Goal: Task Accomplishment & Management: Use online tool/utility

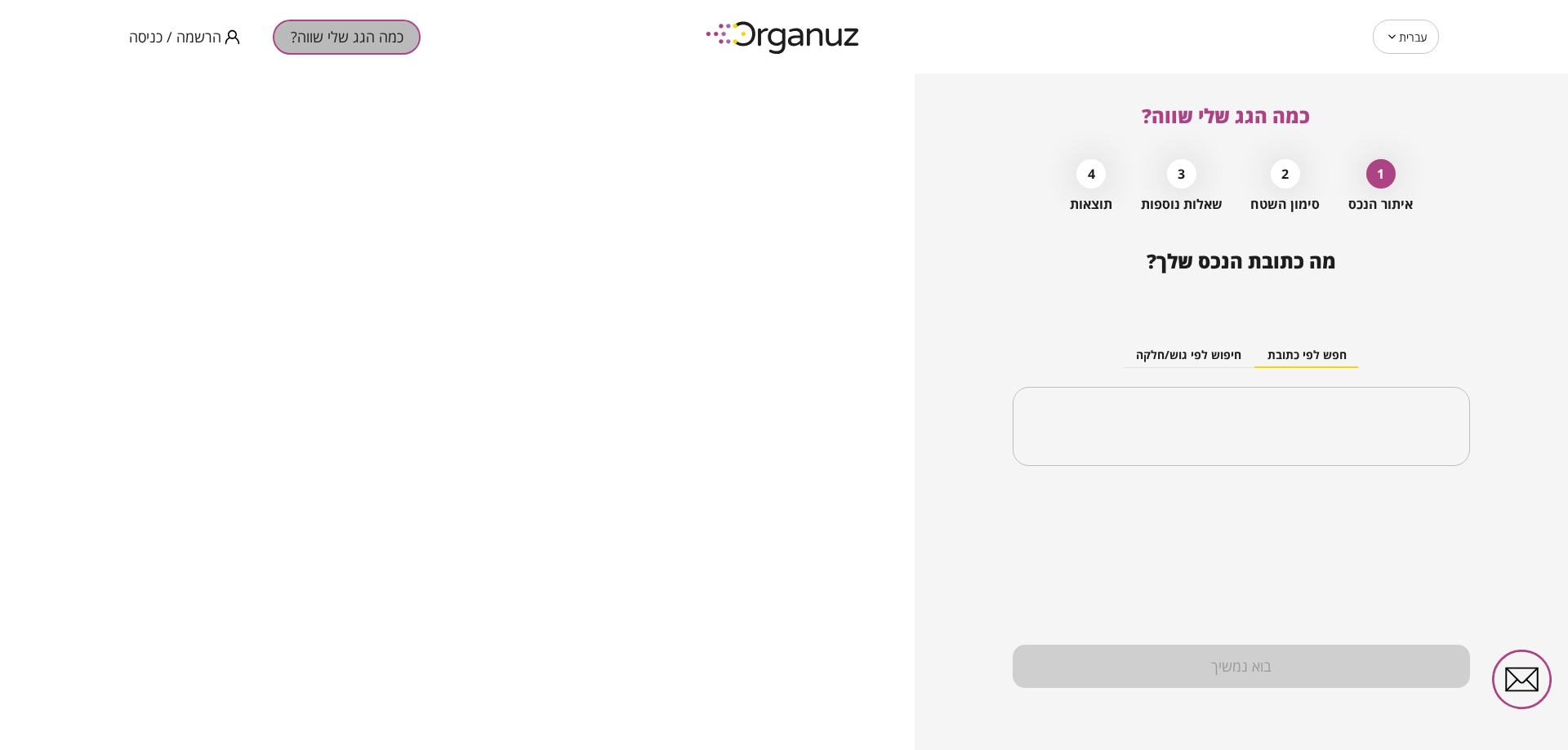
click at [352, 31] on button "כמה הגג שלי שווה?" at bounding box center [346, 37] width 148 height 35
click at [173, 42] on span "הרשמה / כניסה" at bounding box center [175, 36] width 93 height 16
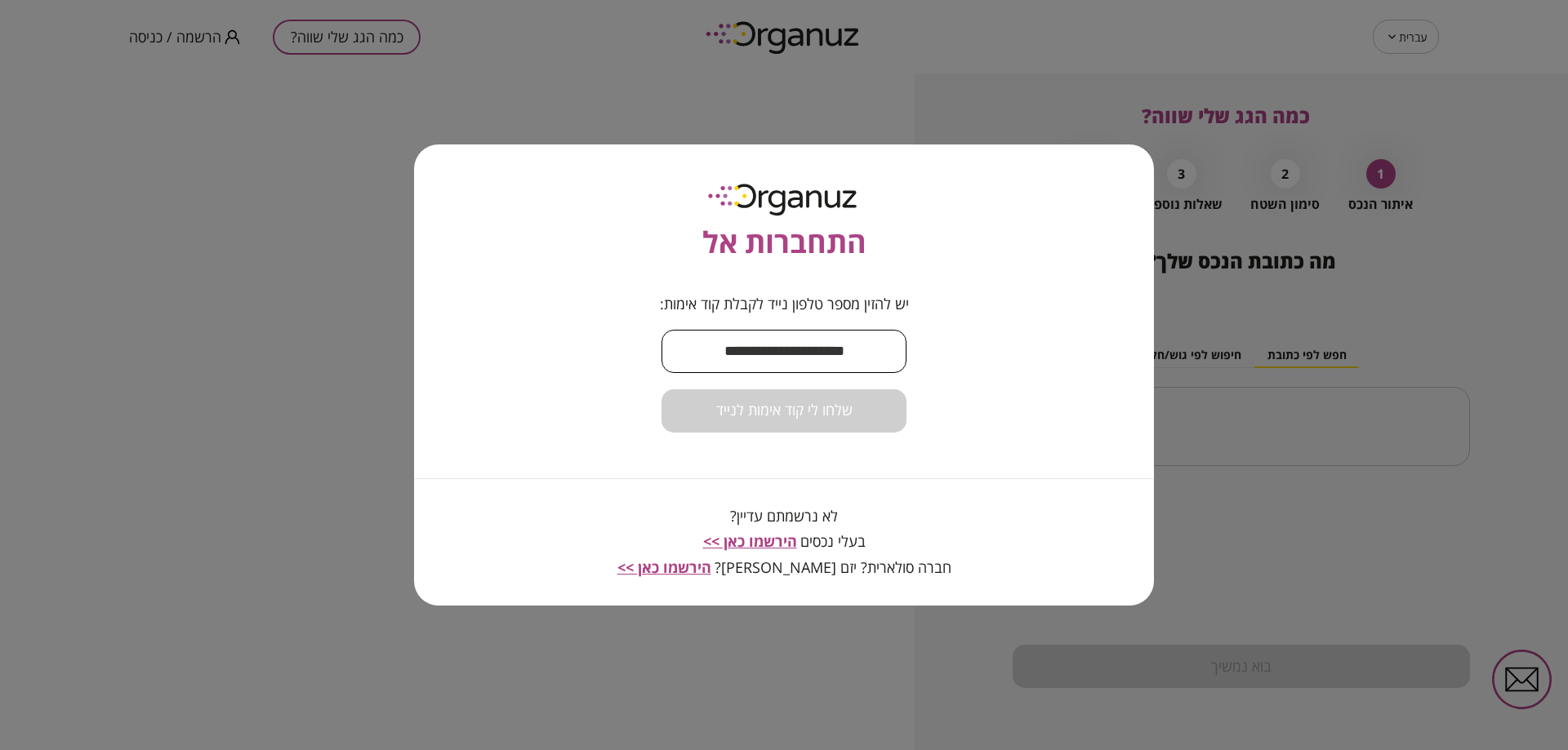
click at [848, 354] on input "text" at bounding box center [784, 351] width 245 height 48
type input "**********"
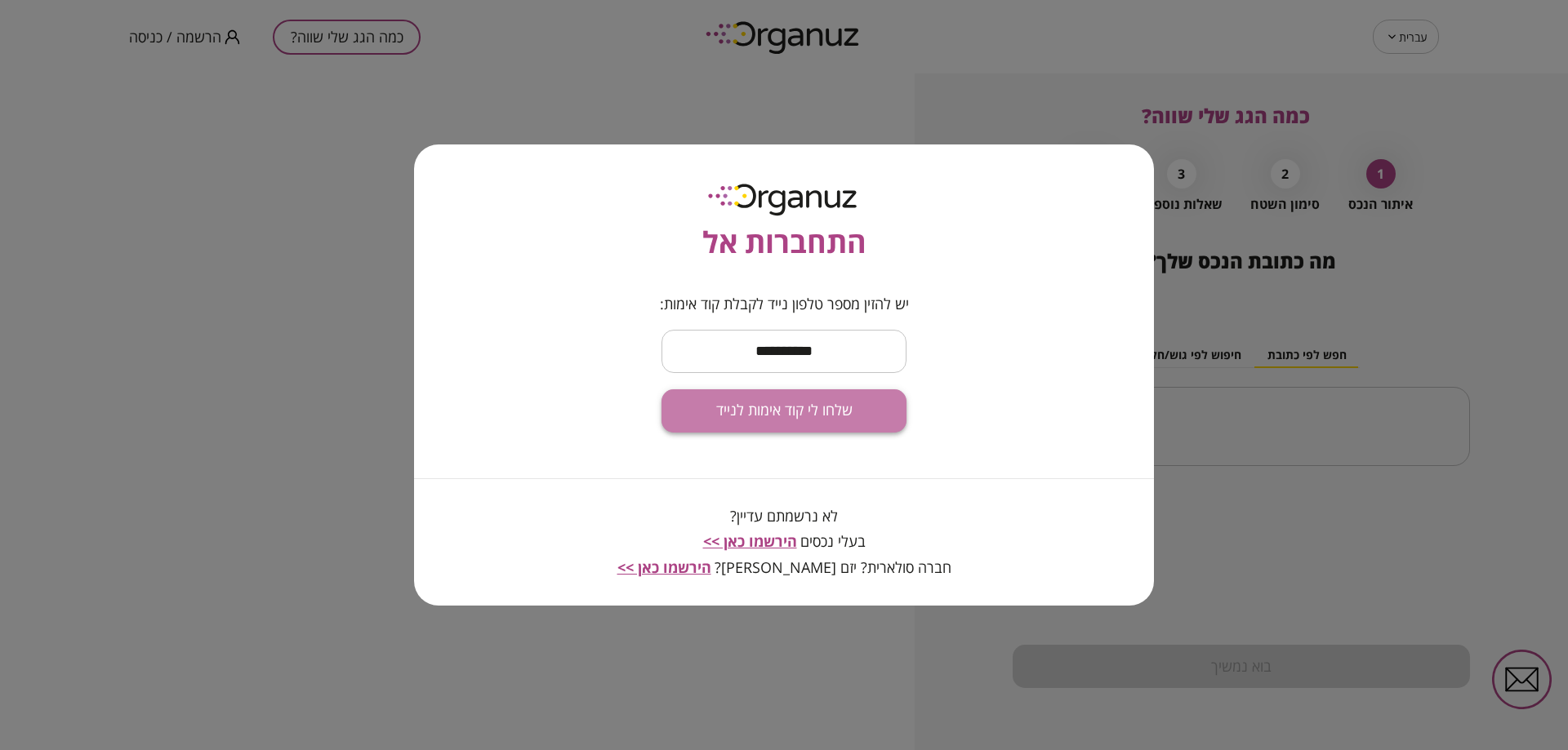
click at [861, 426] on button "שלחו לי קוד אימות לנייד" at bounding box center [784, 410] width 245 height 43
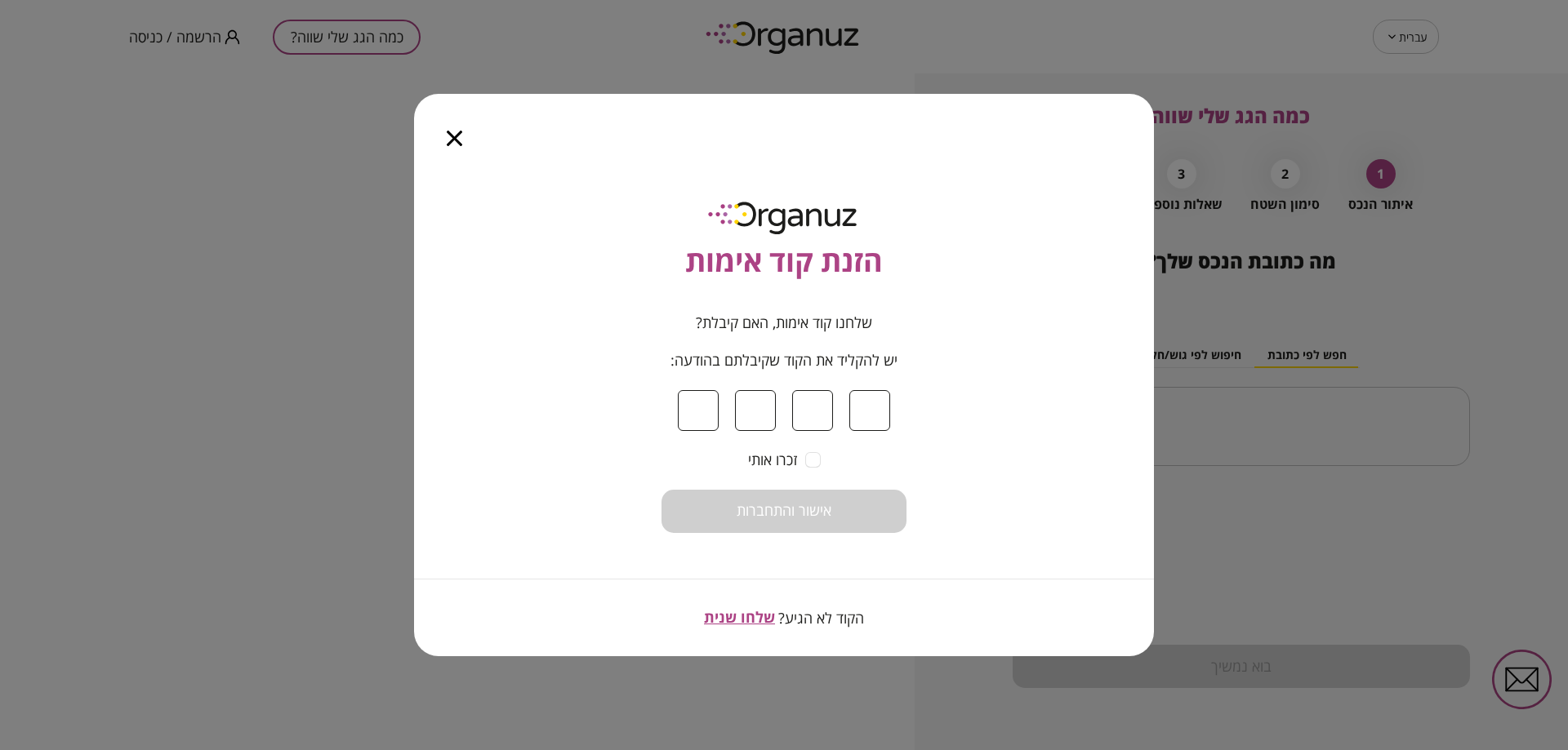
type input "*"
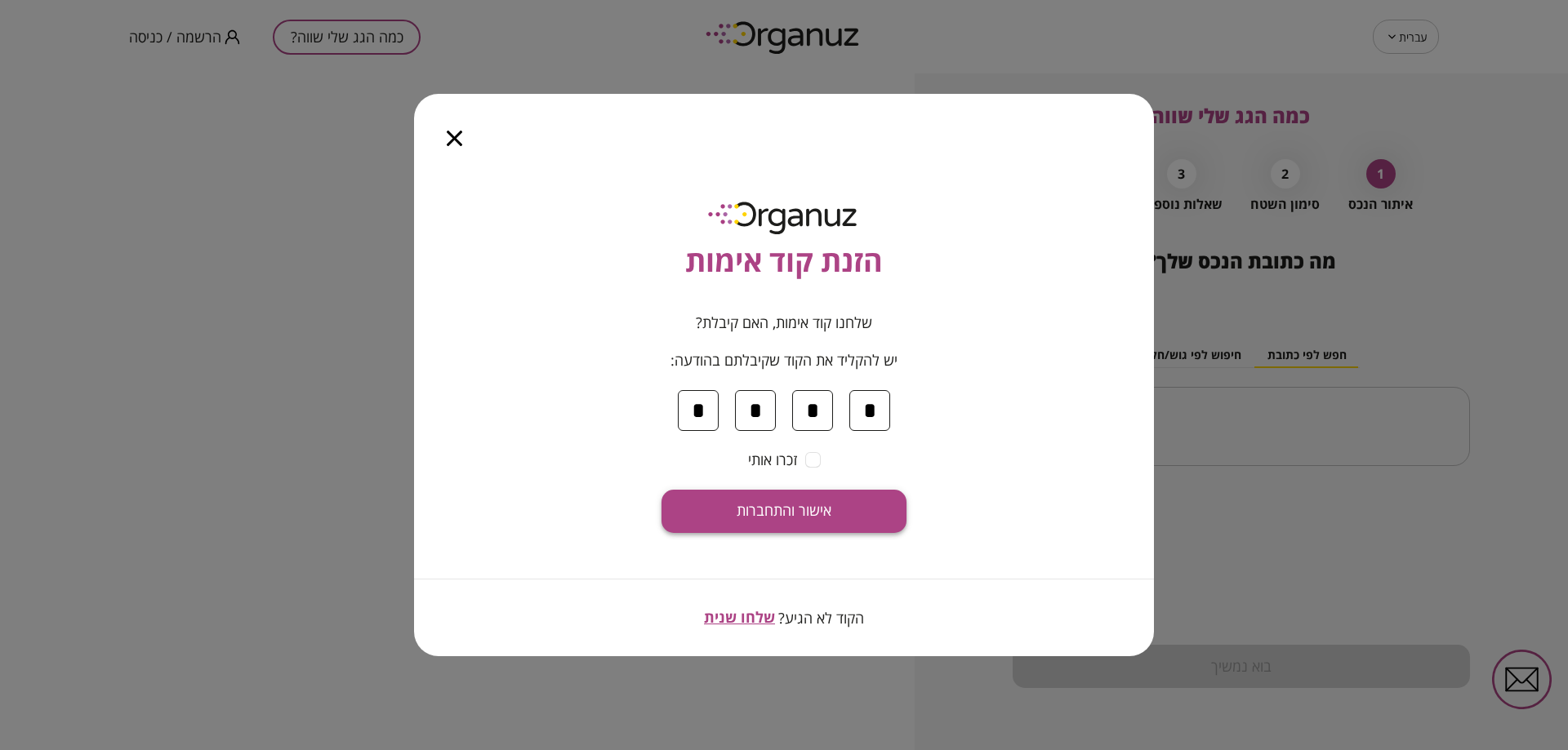
type input "*"
click at [821, 497] on button "אישור והתחברות" at bounding box center [784, 510] width 245 height 43
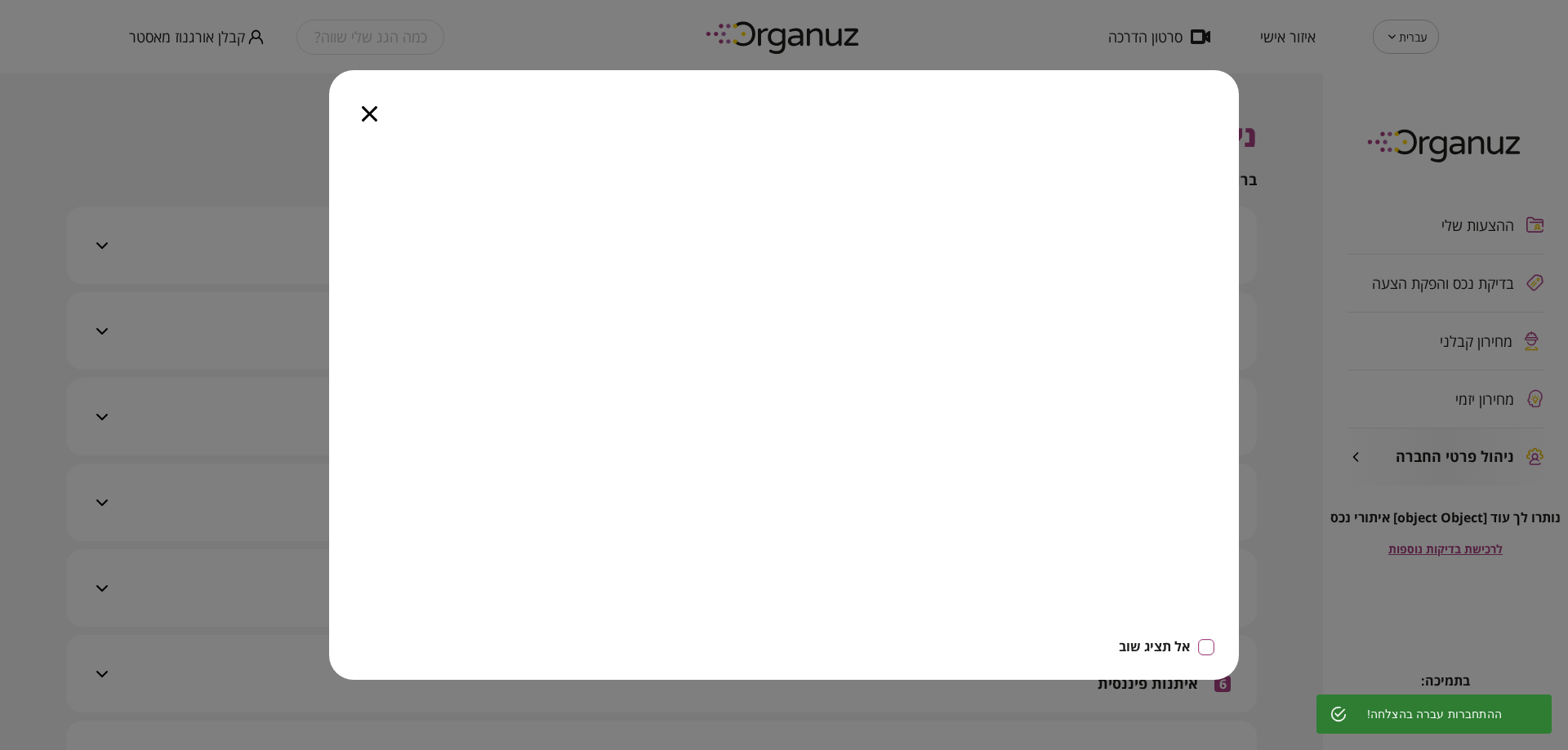
click at [371, 116] on icon "button" at bounding box center [369, 114] width 15 height 15
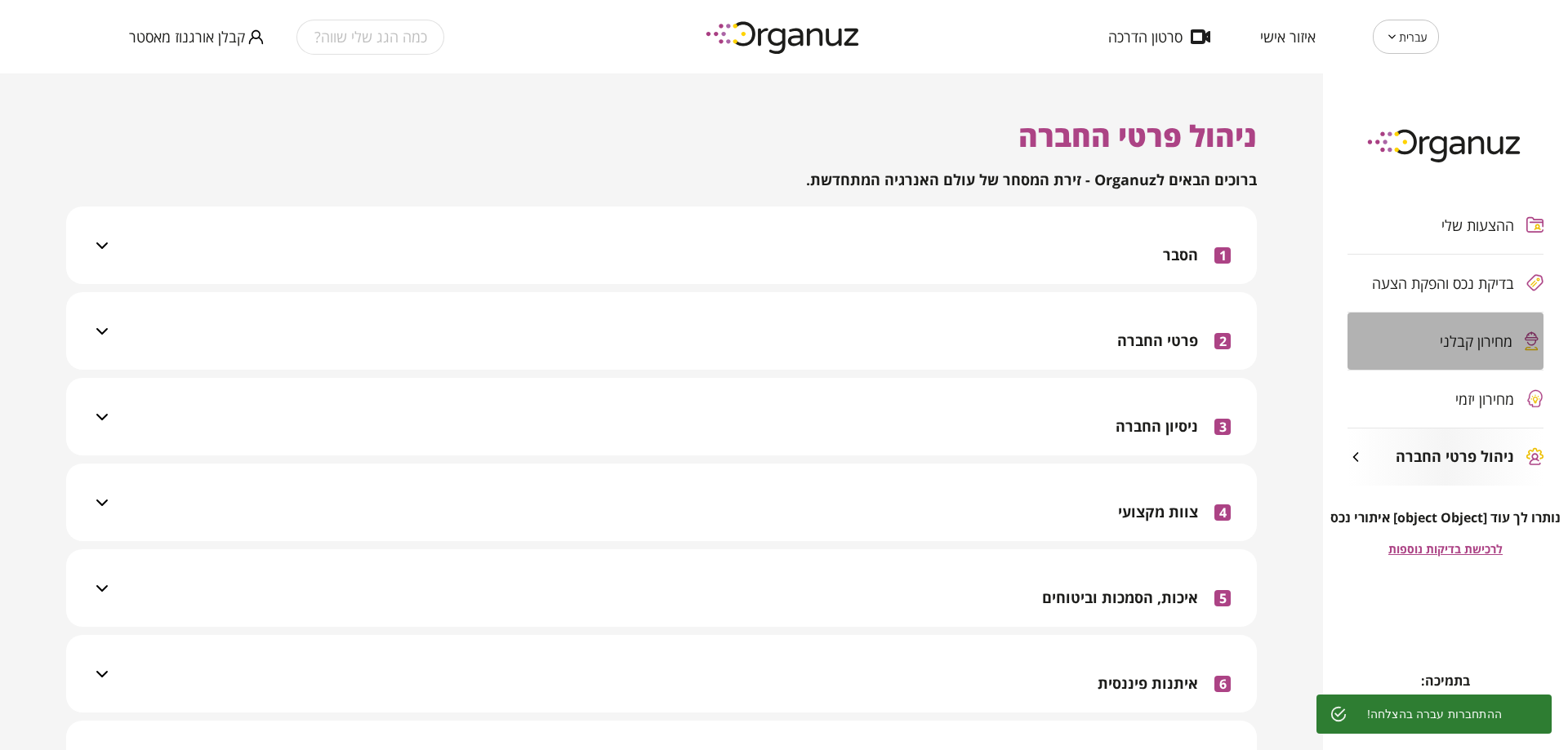
click at [1452, 342] on span "מחירון קבלני" at bounding box center [1476, 341] width 73 height 16
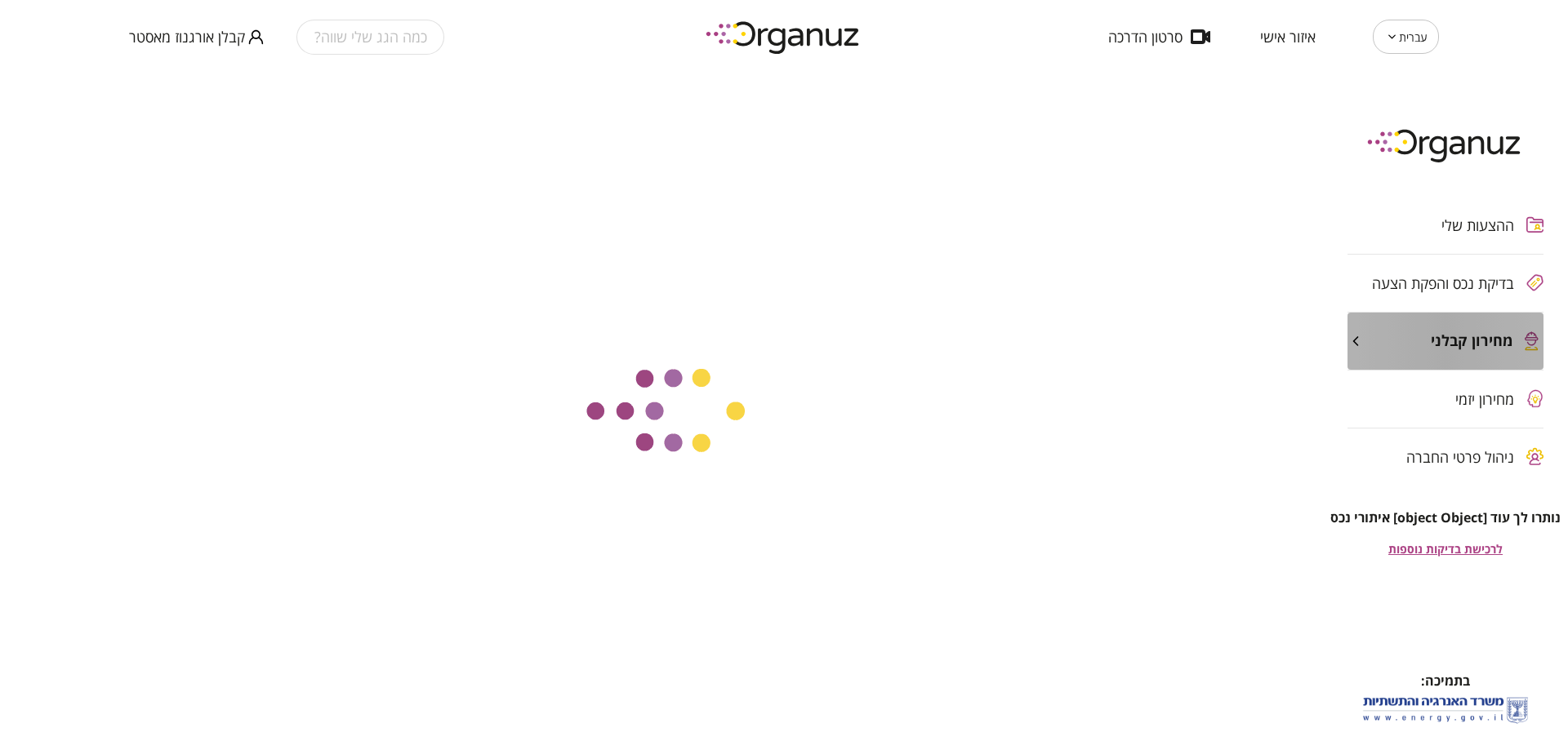
click at [1452, 342] on span "מחירון קבלני" at bounding box center [1472, 341] width 82 height 18
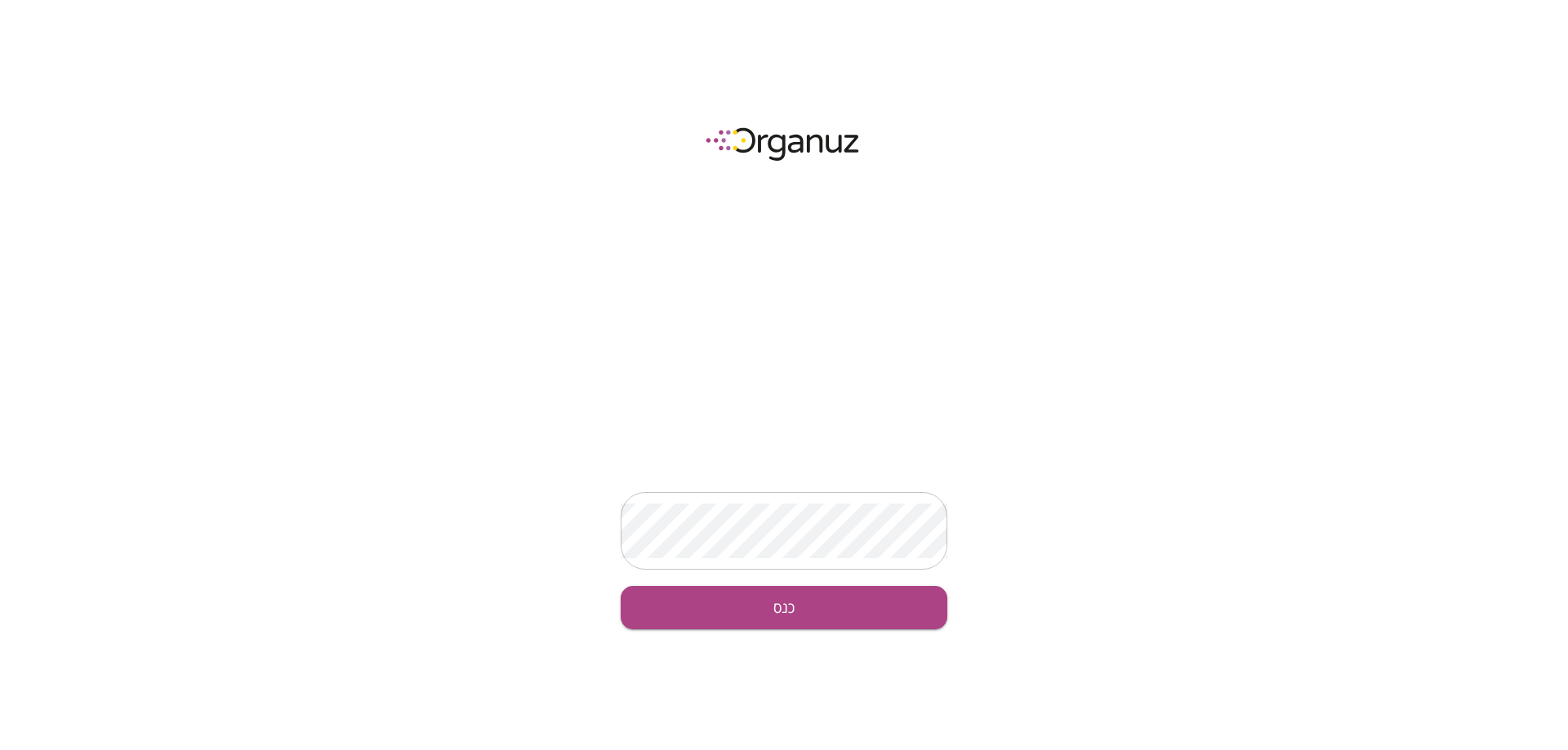
click at [834, 495] on div "​" at bounding box center [784, 531] width 326 height 77
click at [824, 606] on button "כנס" at bounding box center [784, 607] width 326 height 43
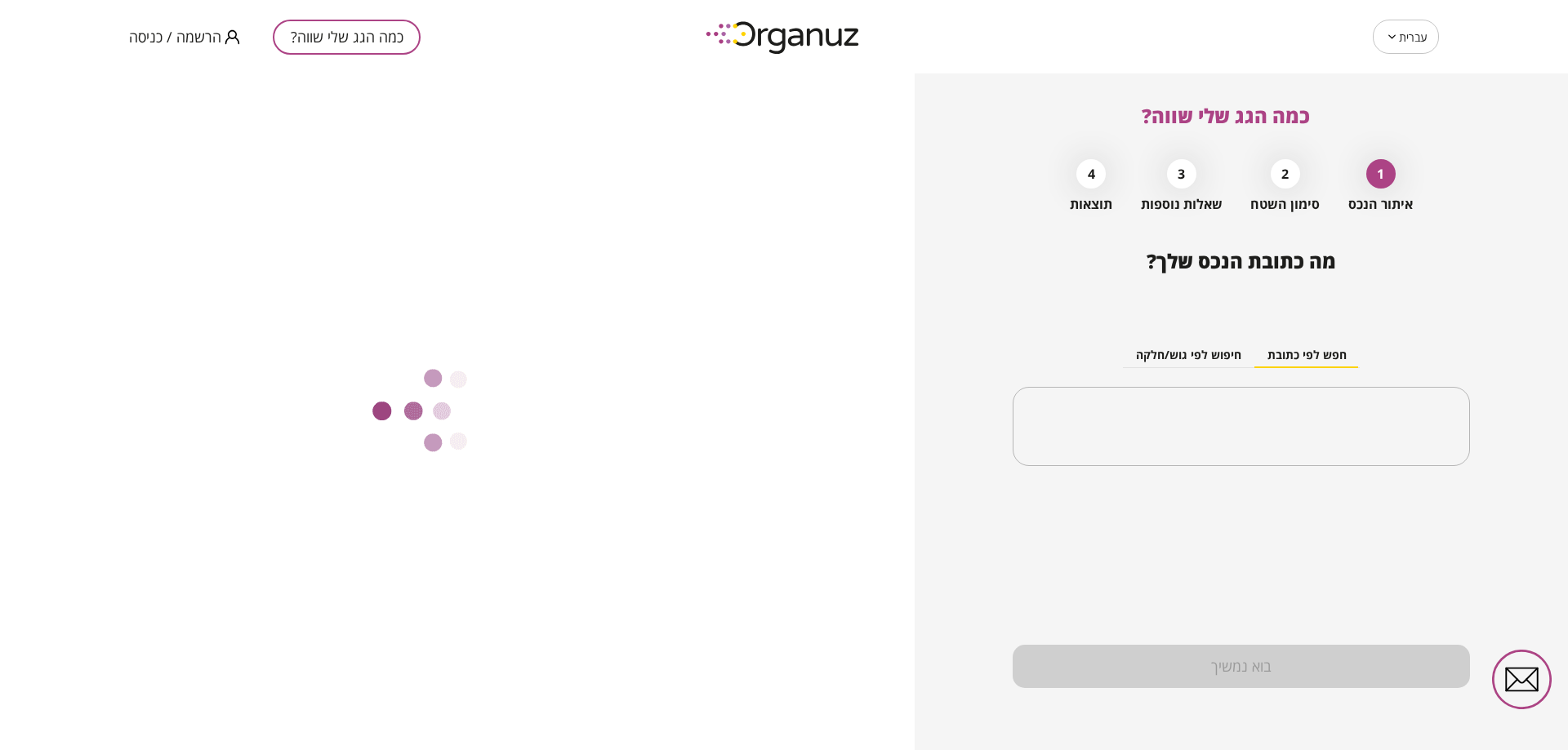
click at [213, 41] on span "הרשמה / כניסה" at bounding box center [175, 36] width 93 height 16
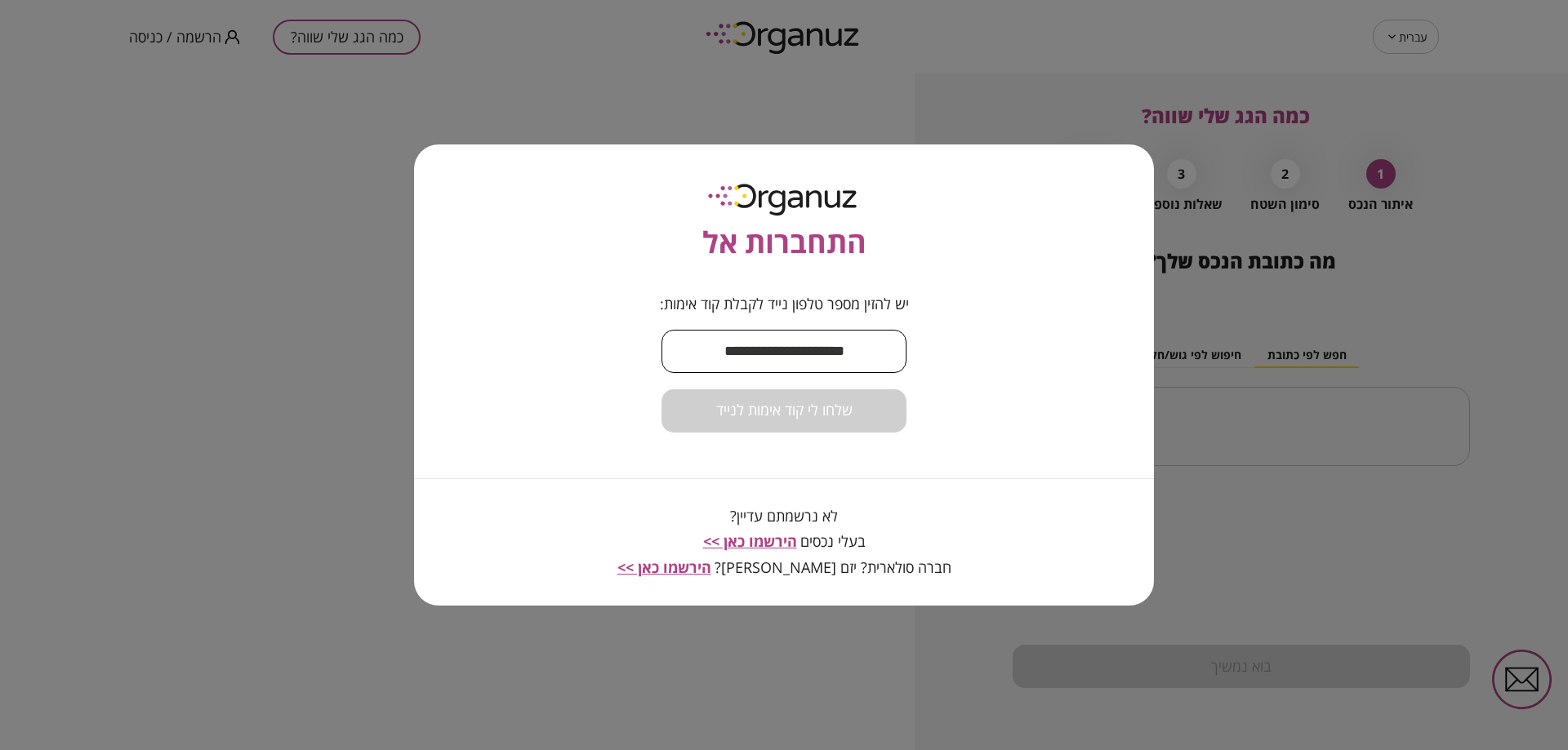
click at [763, 348] on input "text" at bounding box center [784, 351] width 245 height 48
type input "**********"
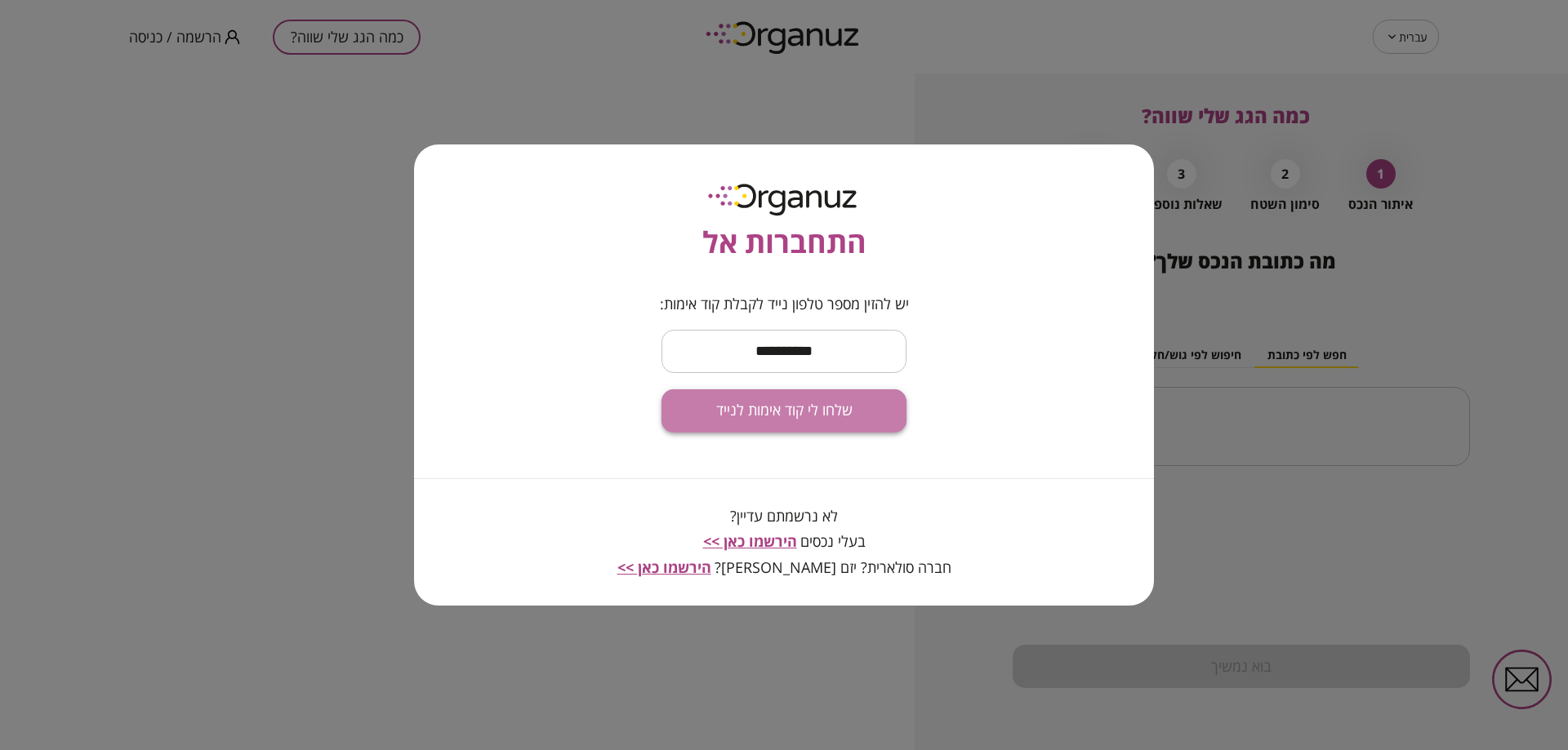
click at [822, 410] on span "שלחו לי קוד אימות לנייד" at bounding box center [784, 410] width 136 height 18
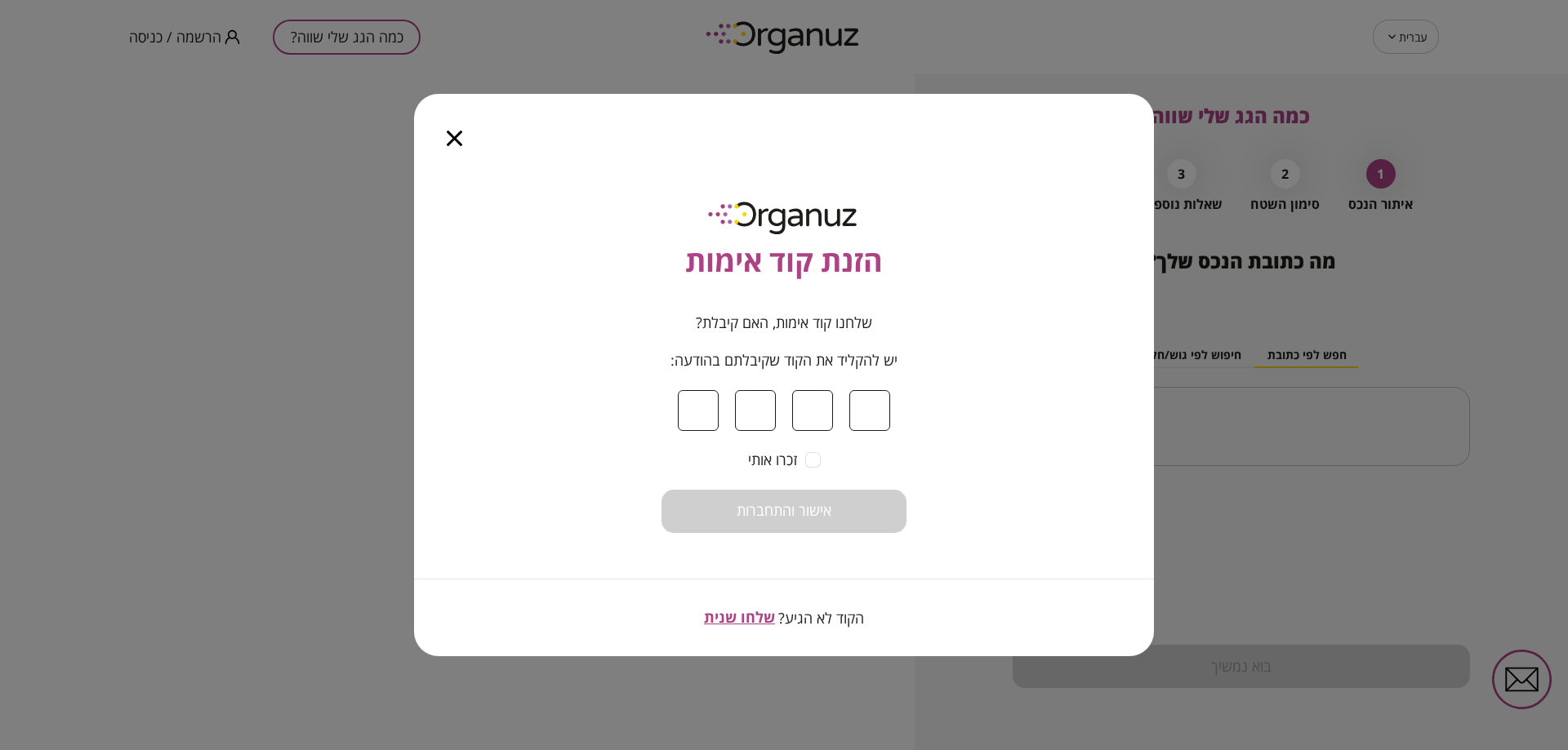
type input "*"
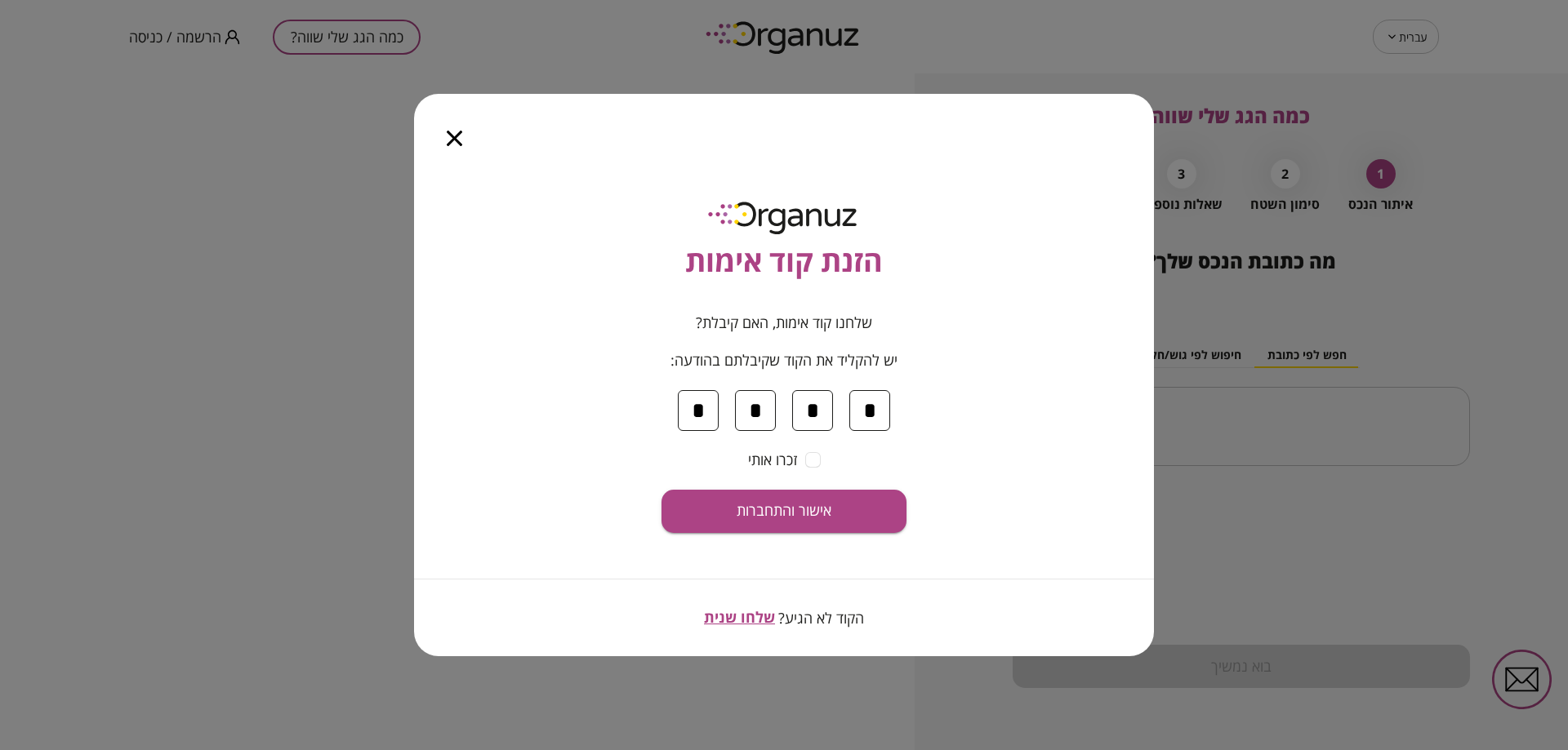
type input "*"
click at [835, 519] on button "אישור והתחברות" at bounding box center [784, 510] width 245 height 43
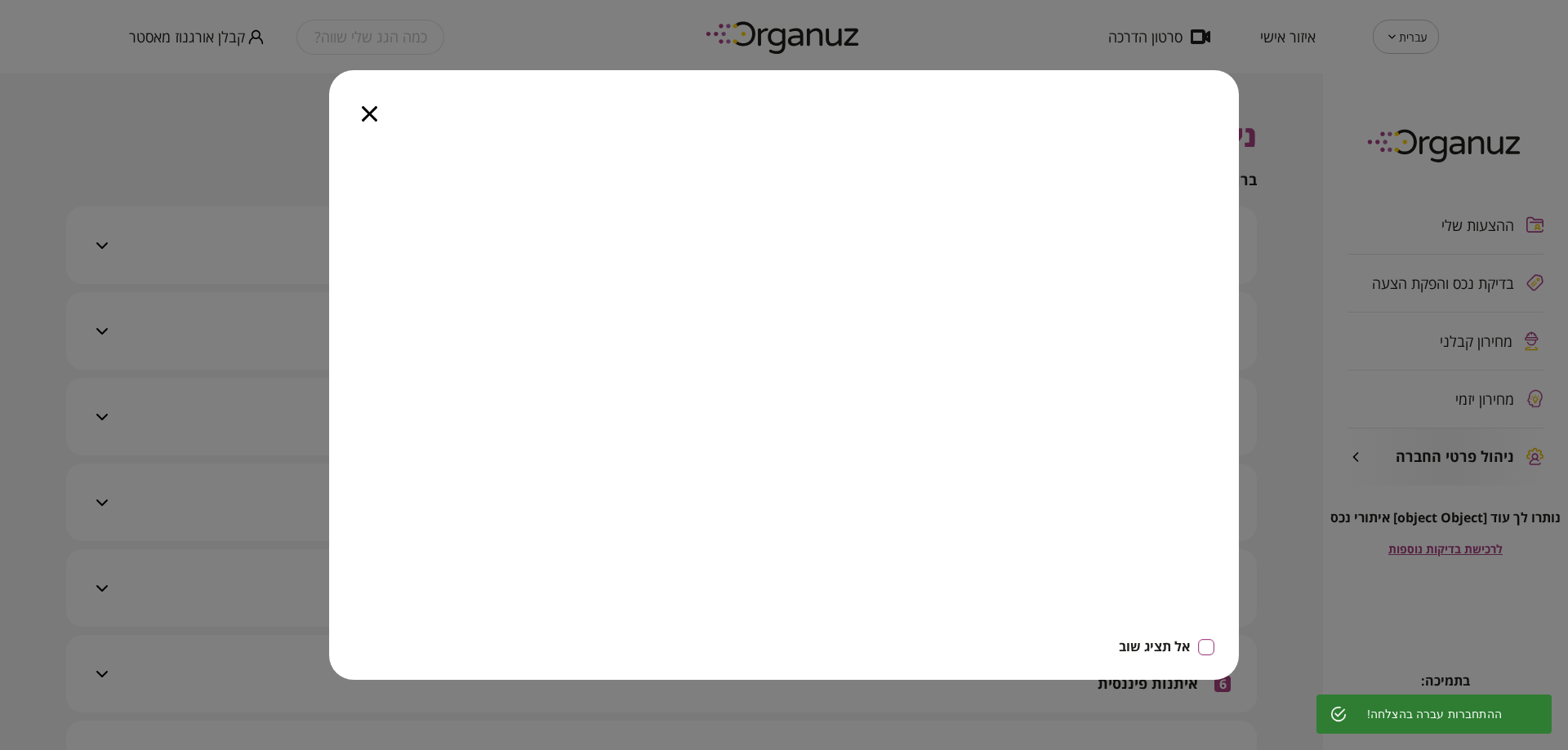
click at [415, 110] on div "אל תציג שוב" at bounding box center [784, 375] width 909 height 610
click at [366, 107] on icon "button" at bounding box center [369, 114] width 15 height 15
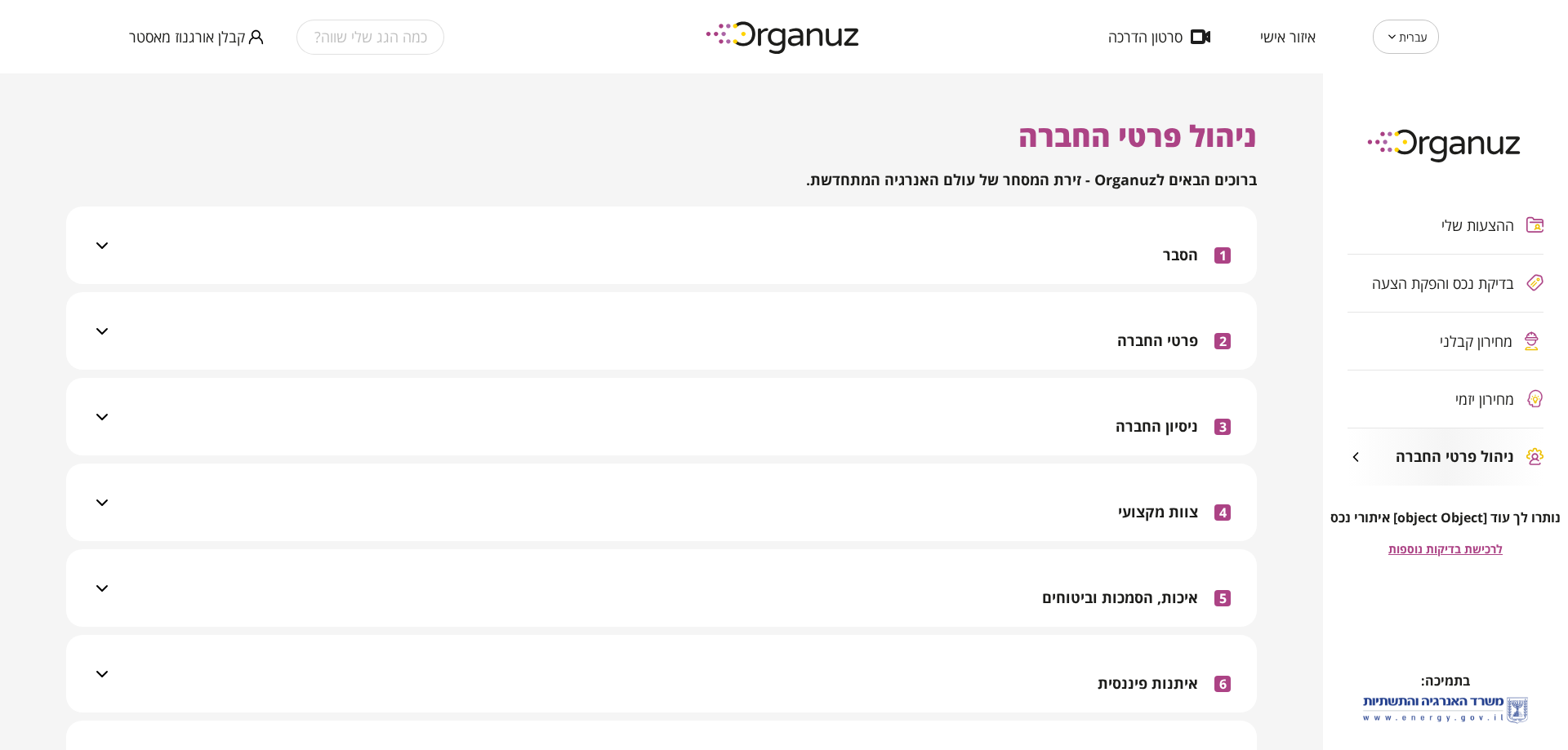
scroll to position [408, 0]
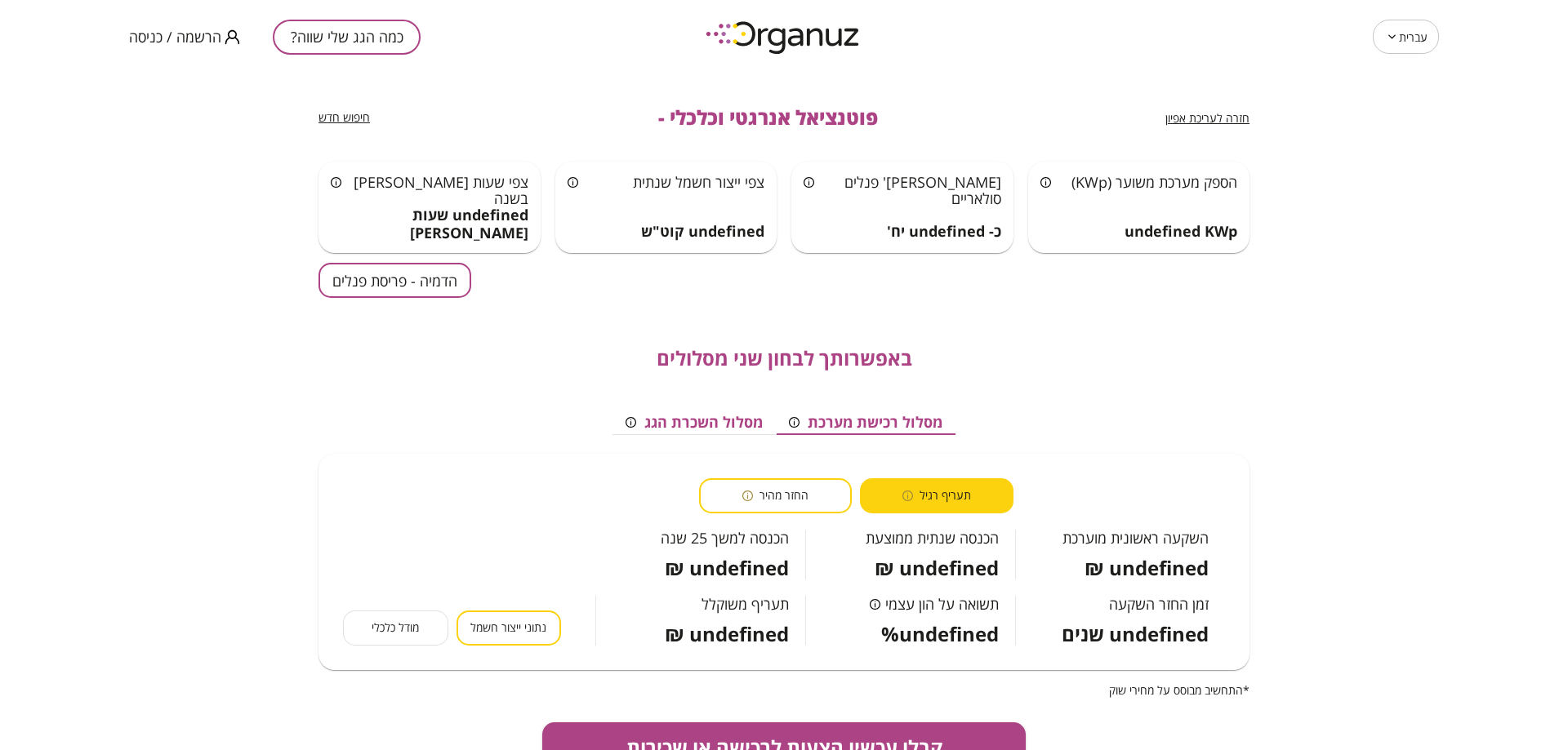
click at [318, 24] on button "כמה הגג שלי שווה?" at bounding box center [346, 37] width 148 height 35
